Goal: Information Seeking & Learning: Learn about a topic

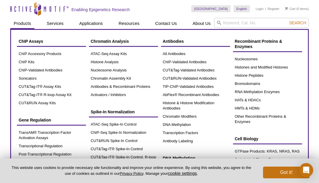
click at [25, 22] on link "Products" at bounding box center [22, 23] width 24 height 11
click at [25, 23] on link "Products" at bounding box center [22, 23] width 24 height 11
click at [26, 24] on link "Products" at bounding box center [22, 23] width 24 height 11
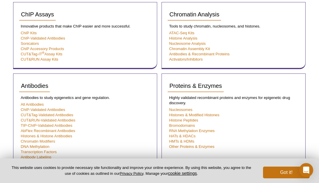
scroll to position [132, 0]
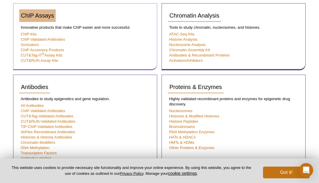
click at [36, 18] on span "ChIP Assays" at bounding box center [37, 15] width 33 height 6
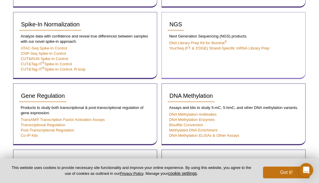
scroll to position [292, 0]
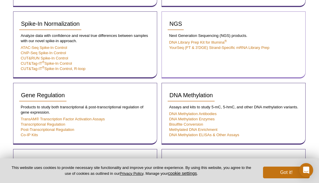
click at [185, 69] on div "NGS Next Generation Sequencing (NGS) products. DNA Library Prep Kit for Illumin…" at bounding box center [234, 44] width 144 height 67
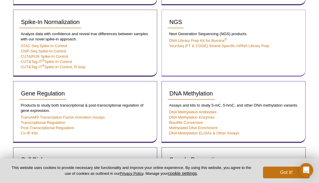
scroll to position [294, 0]
click at [184, 70] on div "NGS Next Generation Sequencing (NGS) products. DNA Library Prep Kit for Illumin…" at bounding box center [234, 42] width 144 height 67
click at [183, 69] on div "NGS Next Generation Sequencing (NGS) products. DNA Library Prep Kit for Illumin…" at bounding box center [234, 42] width 144 height 67
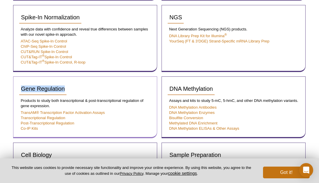
drag, startPoint x: 174, startPoint y: 69, endPoint x: 154, endPoint y: 93, distance: 31.3
click at [154, 93] on div "ChIP Assays Innovative products that make ChIP easier and more successful. ChIP…" at bounding box center [159, 89] width 293 height 506
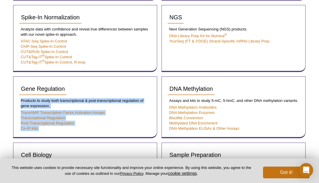
drag, startPoint x: 157, startPoint y: 89, endPoint x: 161, endPoint y: 90, distance: 3.2
click at [161, 90] on div "ChIP Assays Innovative products that make ChIP easier and more successful. ChIP…" at bounding box center [159, 89] width 293 height 506
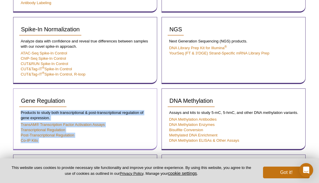
scroll to position [284, 0]
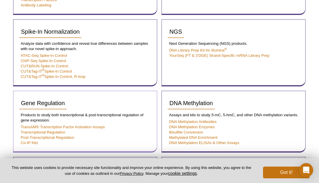
click at [136, 106] on div "Gene Regulation" at bounding box center [85, 105] width 132 height 17
click at [37, 140] on link "Co-IP Kits" at bounding box center [29, 142] width 17 height 4
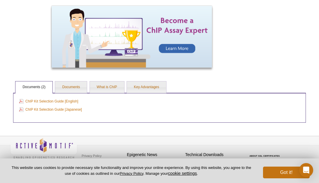
scroll to position [430, 0]
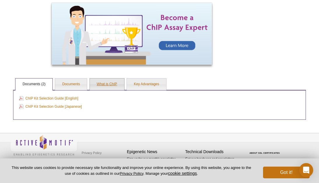
click at [109, 85] on link "What is ChIP" at bounding box center [107, 84] width 34 height 12
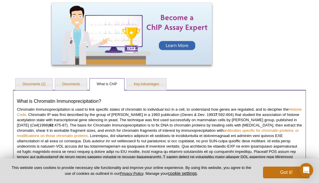
click at [141, 99] on h3 "What is Chromatin Immunoprecipitation?" at bounding box center [160, 101] width 286 height 6
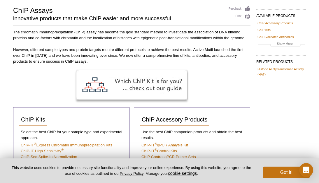
scroll to position [38, 0]
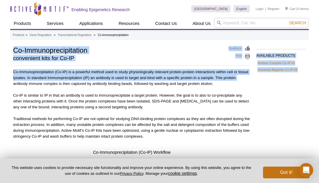
drag, startPoint x: 319, startPoint y: 51, endPoint x: 320, endPoint y: 75, distance: 23.7
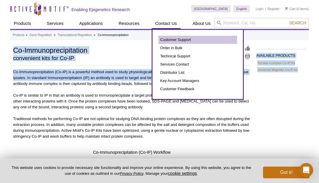
click at [169, 39] on link "Customer Support" at bounding box center [198, 40] width 79 height 8
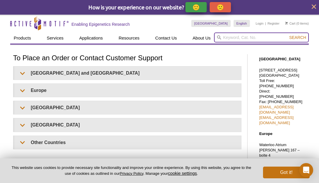
click at [274, 38] on input "search" at bounding box center [261, 37] width 95 height 10
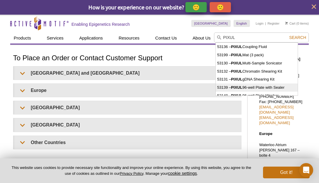
click at [259, 86] on li "53139 – PIXUL 96-well Plate with Sealer" at bounding box center [257, 87] width 82 height 8
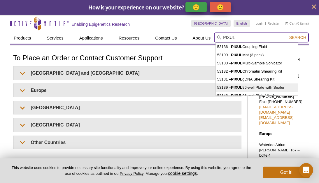
type input "53139 – PIXUL 96-well Plate with Sealer"
